Goal: Transaction & Acquisition: Purchase product/service

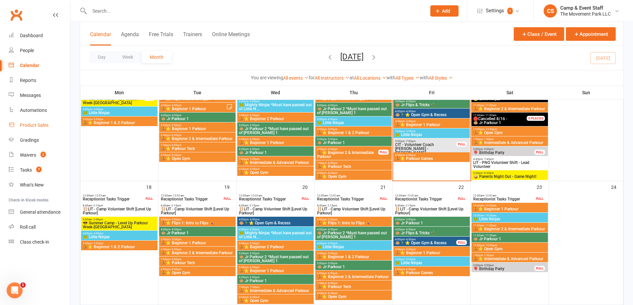
click at [29, 126] on div "Product Sales" at bounding box center [34, 125] width 29 height 5
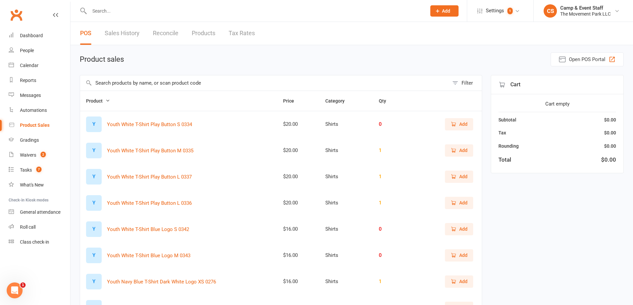
click at [140, 87] on input "text" at bounding box center [264, 82] width 369 height 15
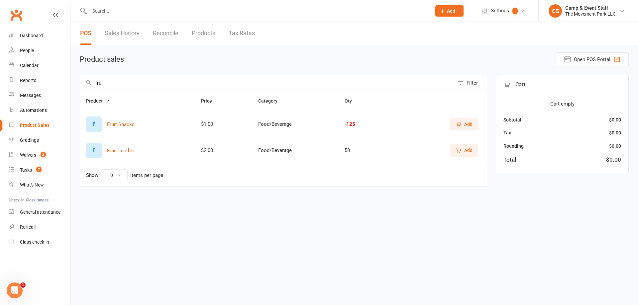
click at [482, 121] on td "Add" at bounding box center [438, 124] width 98 height 27
click at [473, 123] on button "Add" at bounding box center [464, 124] width 28 height 12
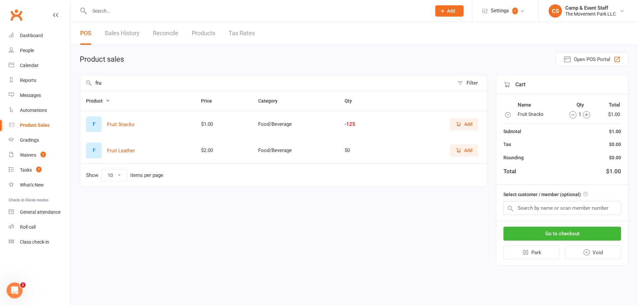
click at [586, 116] on icon "button" at bounding box center [586, 114] width 3 height 3
click at [586, 115] on icon "button" at bounding box center [586, 114] width 3 height 3
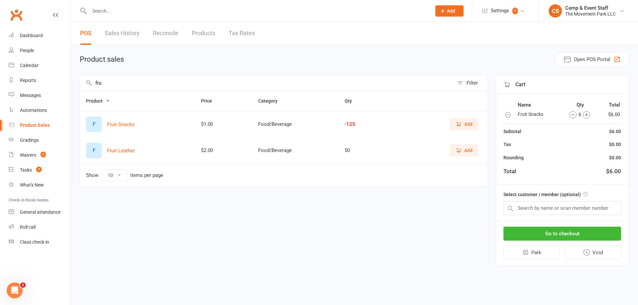
click at [151, 86] on input "fru" at bounding box center [267, 82] width 374 height 15
type input "gra"
drag, startPoint x: 460, startPoint y: 122, endPoint x: 555, endPoint y: 113, distance: 95.4
click at [461, 122] on span "Add" at bounding box center [463, 124] width 17 height 7
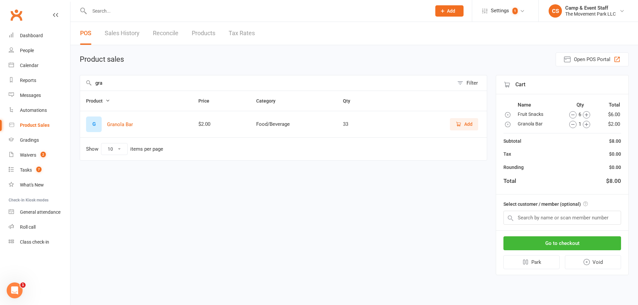
click at [585, 126] on icon "button" at bounding box center [586, 124] width 7 height 7
click at [562, 219] on input "text" at bounding box center [562, 218] width 118 height 14
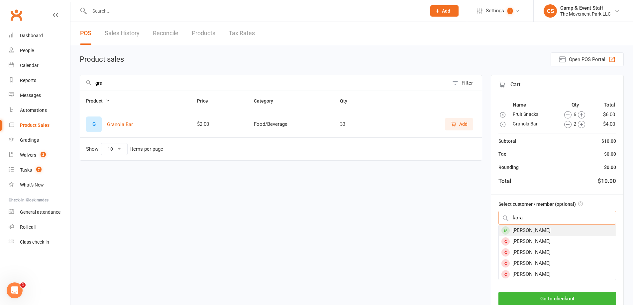
type input "kora"
click at [544, 233] on div "Kora Shide" at bounding box center [557, 230] width 117 height 11
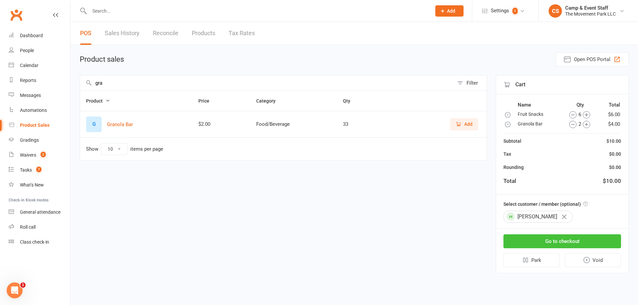
click at [564, 248] on button "Go to checkout" at bounding box center [562, 242] width 118 height 14
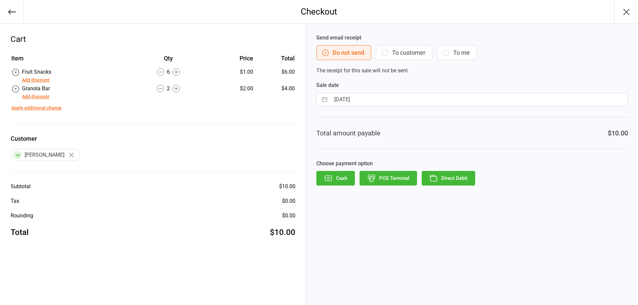
click at [448, 181] on button "Direct Debit" at bounding box center [448, 178] width 53 height 15
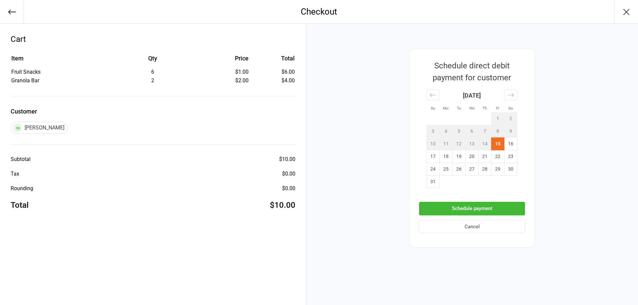
click at [475, 205] on button "Schedule payment" at bounding box center [472, 209] width 106 height 14
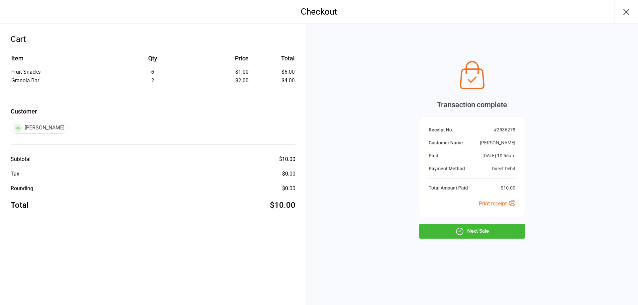
click at [481, 235] on button "Next Sale" at bounding box center [472, 231] width 106 height 15
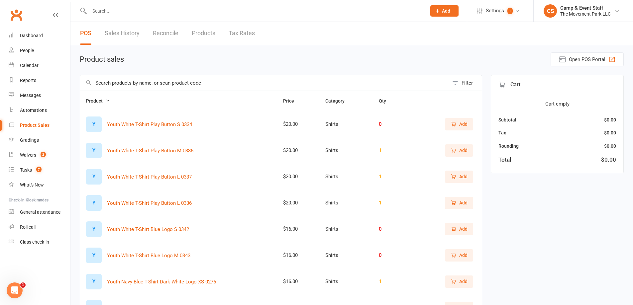
click at [197, 87] on input "text" at bounding box center [264, 82] width 369 height 15
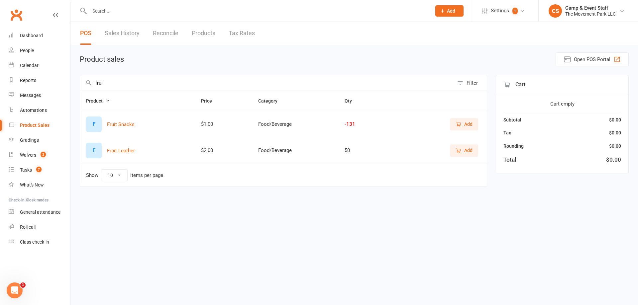
click at [461, 120] on button "Add" at bounding box center [464, 124] width 28 height 12
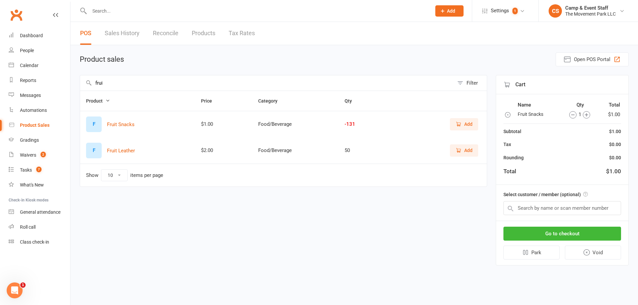
click at [583, 117] on icon "button" at bounding box center [586, 114] width 7 height 7
click at [261, 88] on input "frui" at bounding box center [267, 82] width 374 height 15
click at [261, 85] on input "frui" at bounding box center [267, 82] width 374 height 15
click at [255, 85] on input "frui" at bounding box center [267, 82] width 374 height 15
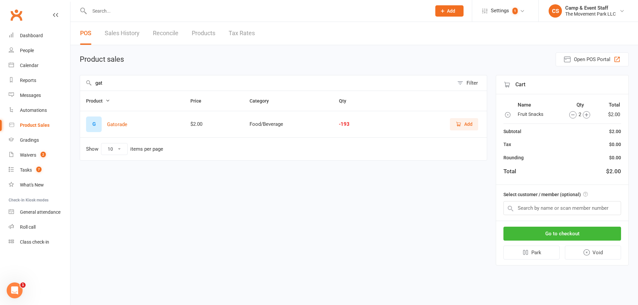
click at [465, 121] on span "Add" at bounding box center [468, 124] width 8 height 7
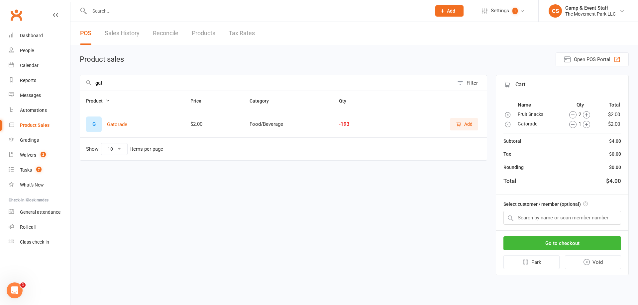
click at [585, 124] on icon "button" at bounding box center [586, 124] width 7 height 7
click at [586, 124] on icon "button" at bounding box center [586, 124] width 3 height 3
click at [235, 82] on input "gat" at bounding box center [267, 82] width 374 height 15
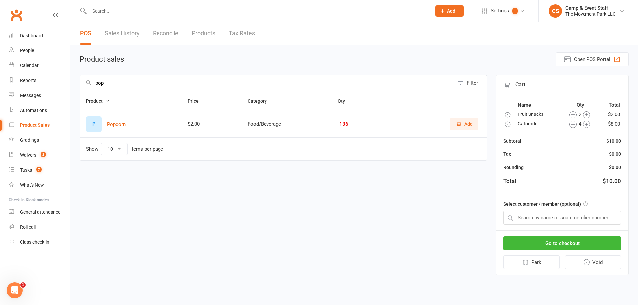
type input "pop"
click at [463, 121] on span "Add" at bounding box center [463, 124] width 17 height 7
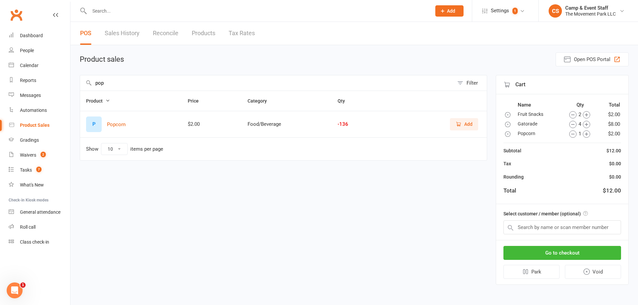
click at [584, 133] on icon "button" at bounding box center [586, 134] width 7 height 7
click at [565, 225] on input "text" at bounding box center [562, 228] width 118 height 14
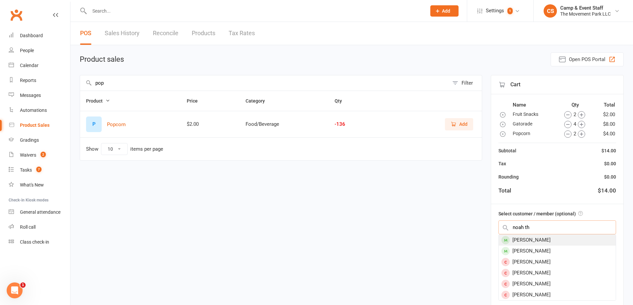
type input "noah th"
click at [557, 242] on div "Noah Thompson" at bounding box center [557, 240] width 117 height 11
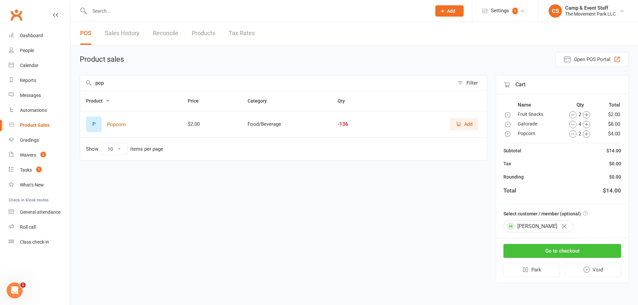
click at [565, 251] on button "Go to checkout" at bounding box center [562, 251] width 118 height 14
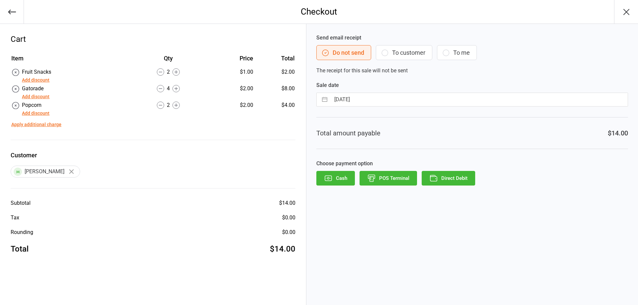
click at [454, 177] on button "Direct Debit" at bounding box center [448, 178] width 53 height 15
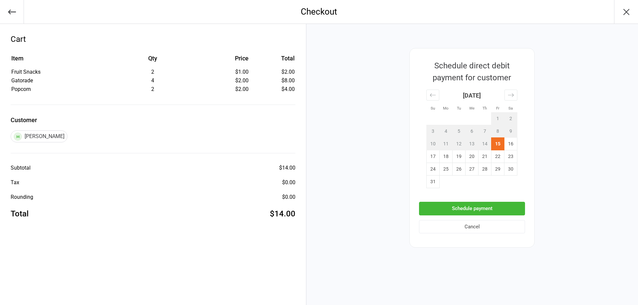
click at [489, 208] on button "Schedule payment" at bounding box center [472, 209] width 106 height 14
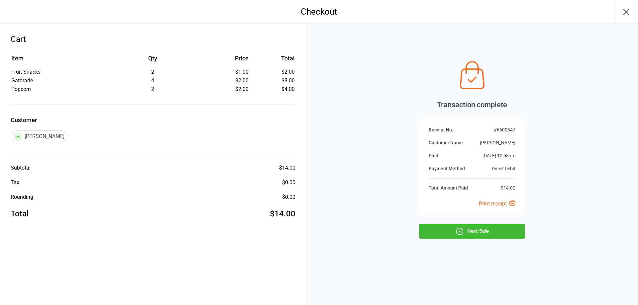
click at [488, 224] on div "Transaction complete Receipt No. # 6600847 Customer Name Noah Thompson Paid Aug…" at bounding box center [472, 147] width 106 height 181
click at [490, 228] on button "Next Sale" at bounding box center [472, 231] width 106 height 15
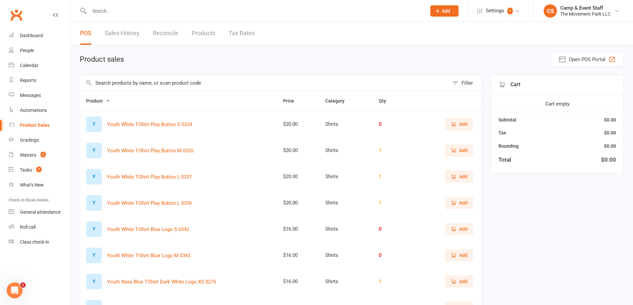
click at [170, 79] on input "text" at bounding box center [264, 82] width 369 height 15
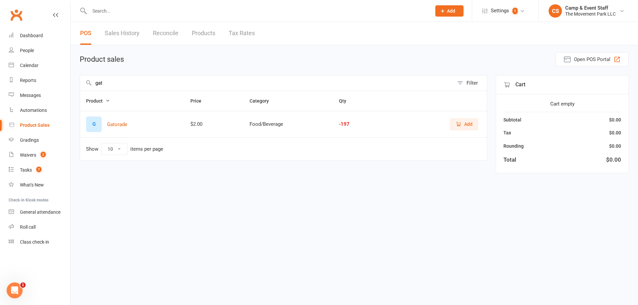
click at [463, 134] on td "Add" at bounding box center [436, 124] width 102 height 27
click at [466, 124] on span "Add" at bounding box center [468, 124] width 8 height 7
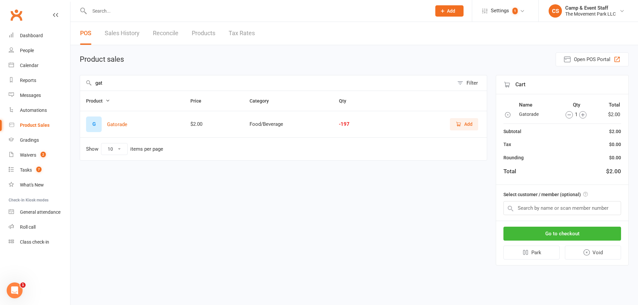
click at [581, 115] on icon "button" at bounding box center [582, 114] width 3 height 3
click at [581, 115] on icon "button" at bounding box center [579, 114] width 7 height 7
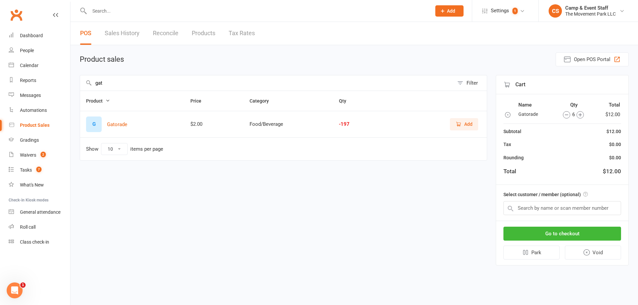
click at [234, 86] on input "gat" at bounding box center [267, 82] width 374 height 15
type input "pop"
click at [464, 123] on span "Add" at bounding box center [468, 124] width 8 height 7
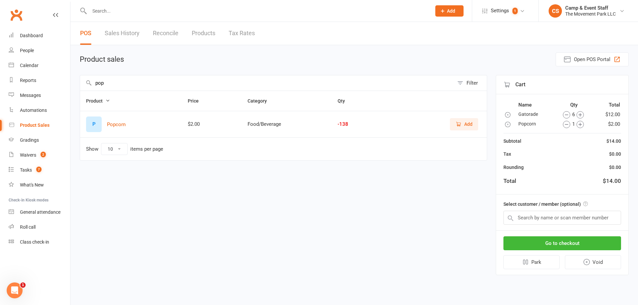
click at [579, 127] on icon "button" at bounding box center [579, 124] width 7 height 7
click at [568, 126] on icon "button" at bounding box center [566, 124] width 7 height 7
drag, startPoint x: 586, startPoint y: 216, endPoint x: 590, endPoint y: 217, distance: 4.4
click at [586, 217] on input "text" at bounding box center [562, 218] width 118 height 14
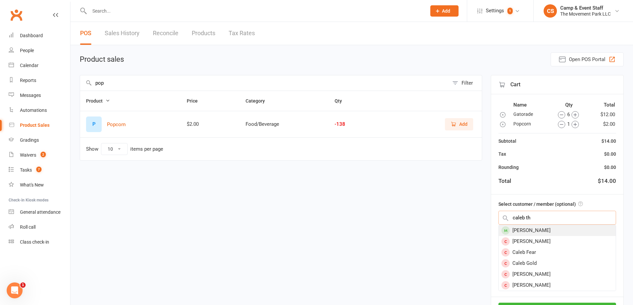
type input "caleb th"
click at [551, 228] on div "[PERSON_NAME]" at bounding box center [557, 230] width 117 height 11
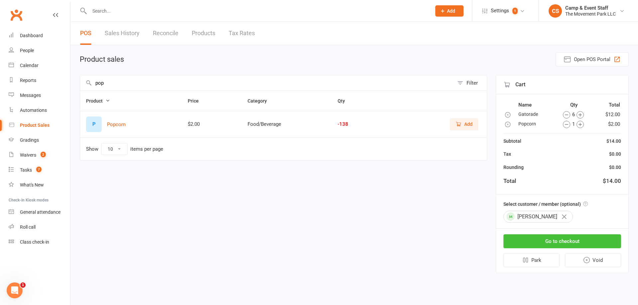
click at [569, 243] on button "Go to checkout" at bounding box center [562, 242] width 118 height 14
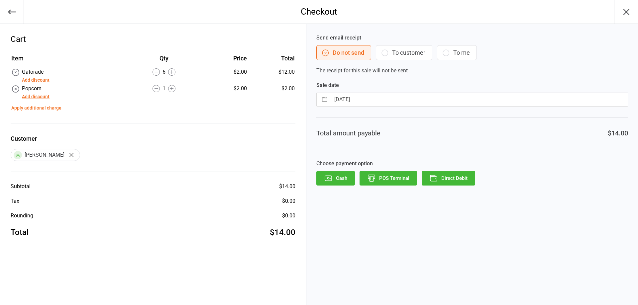
click at [444, 179] on button "Direct Debit" at bounding box center [448, 178] width 53 height 15
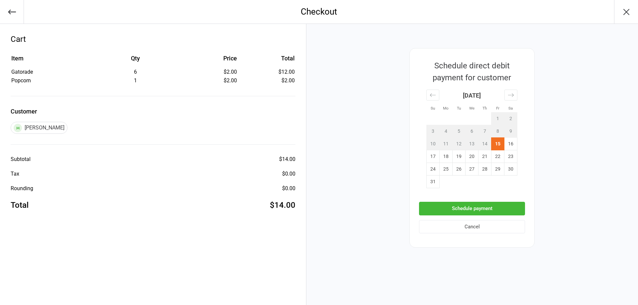
click at [488, 208] on button "Schedule payment" at bounding box center [472, 209] width 106 height 14
